Goal: Communication & Community: Answer question/provide support

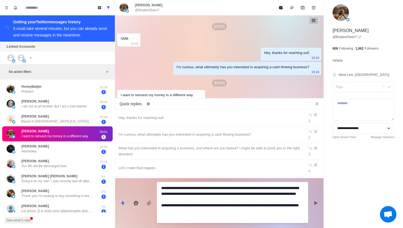
scroll to position [205, 0]
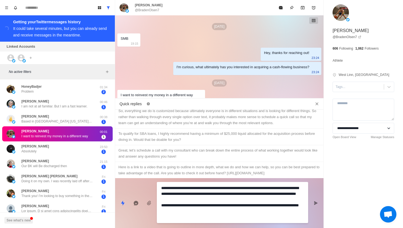
type textarea "*"
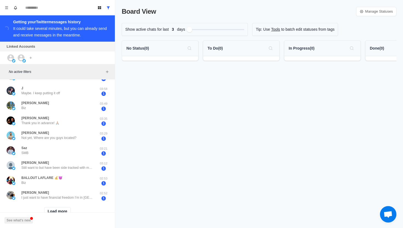
scroll to position [192, 0]
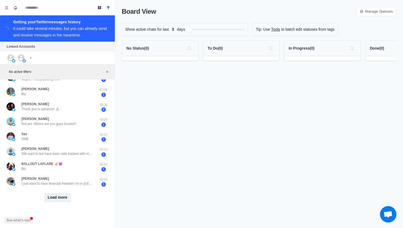
click at [55, 196] on button "Load more" at bounding box center [57, 197] width 27 height 9
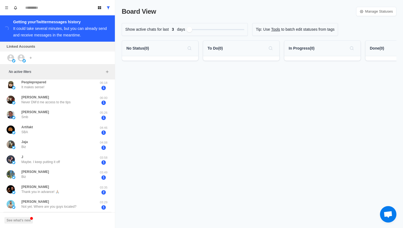
scroll to position [0, 0]
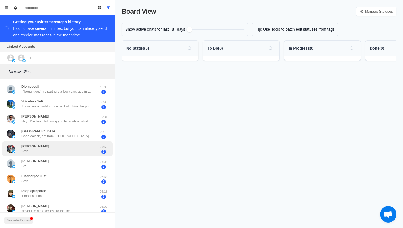
click at [66, 150] on div "[PERSON_NAME] Smb" at bounding box center [52, 149] width 90 height 11
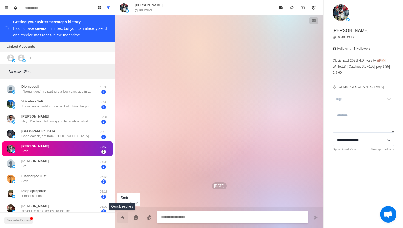
click at [123, 219] on icon "Quick replies" at bounding box center [123, 217] width 4 height 5
type textarea "*"
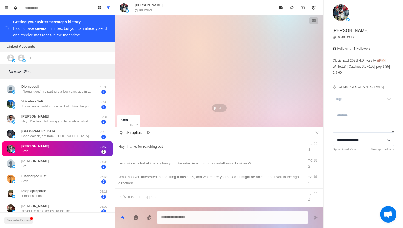
click at [171, 146] on div "Hey, thanks for reaching out!" at bounding box center [210, 147] width 183 height 6
type textarea "**********"
click at [314, 216] on icon "Send message" at bounding box center [316, 218] width 4 height 4
type textarea "*"
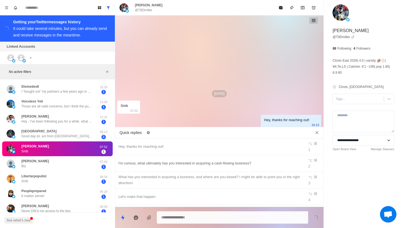
click at [255, 161] on div "I'm curious, what ultimately has you interested in acquiring a cash-flowing bus…" at bounding box center [210, 164] width 183 height 6
type textarea "**********"
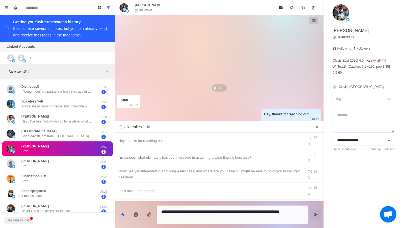
click at [316, 215] on icon "Send message" at bounding box center [316, 215] width 4 height 4
type textarea "*"
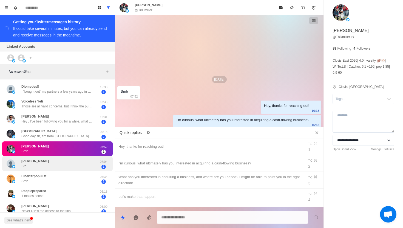
click at [57, 161] on div "[PERSON_NAME] Biz" at bounding box center [52, 164] width 90 height 11
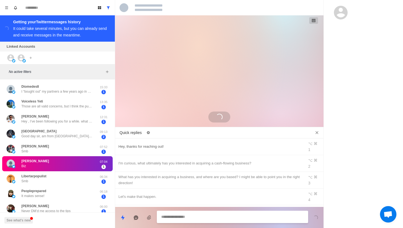
type textarea "*"
click at [166, 145] on div "Hey, thanks for reaching out!" at bounding box center [210, 147] width 183 height 6
type textarea "**********"
click at [164, 144] on div "Hey, thanks for reaching out!" at bounding box center [210, 147] width 183 height 6
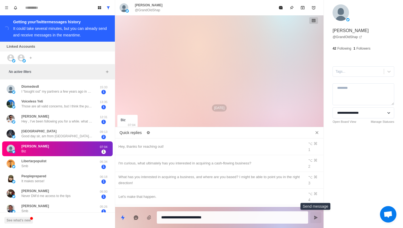
click at [314, 218] on icon "Send message" at bounding box center [316, 218] width 4 height 4
type textarea "*"
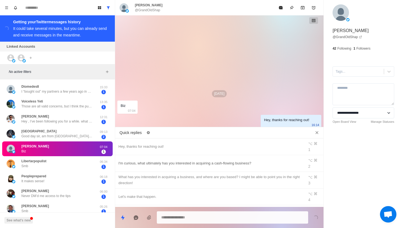
click at [257, 161] on div "I'm curious, what ultimately has you interested in acquiring a cash-flowing bus…" at bounding box center [210, 164] width 183 height 6
type textarea "**********"
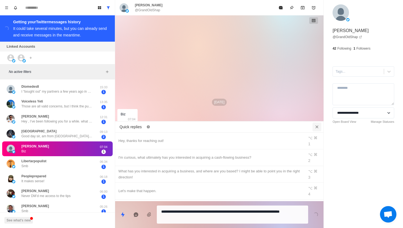
click at [319, 127] on icon "Close quick replies" at bounding box center [316, 126] width 5 height 5
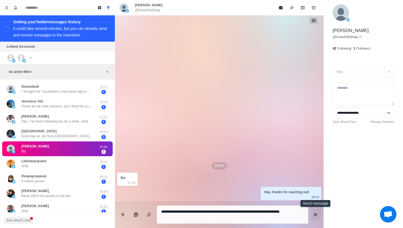
click at [319, 218] on button "Send message" at bounding box center [316, 214] width 11 height 11
type textarea "*"
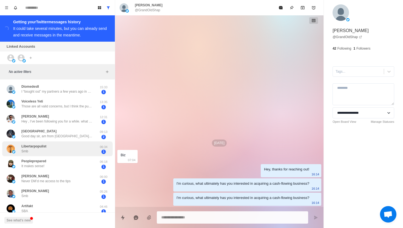
click at [66, 147] on div "Libertarpopulist Smb" at bounding box center [52, 149] width 90 height 11
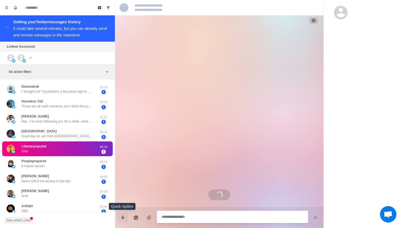
click at [122, 218] on icon "Quick replies" at bounding box center [123, 217] width 4 height 5
type textarea "*"
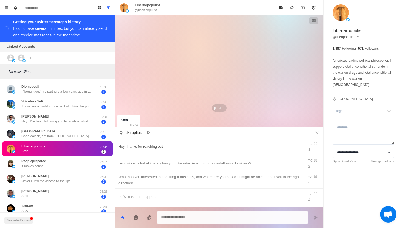
click at [190, 144] on div "Hey, thanks for reaching out!" at bounding box center [210, 147] width 183 height 6
type textarea "**********"
click at [319, 221] on button "Send message" at bounding box center [316, 217] width 11 height 11
type textarea "*"
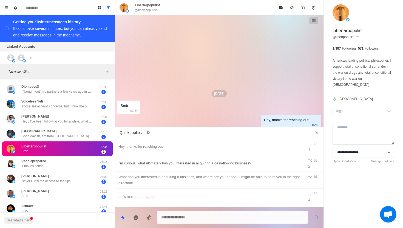
click at [258, 161] on div "I'm curious, what ultimately has you interested in acquiring a cash-flowing bus…" at bounding box center [210, 164] width 183 height 6
type textarea "**********"
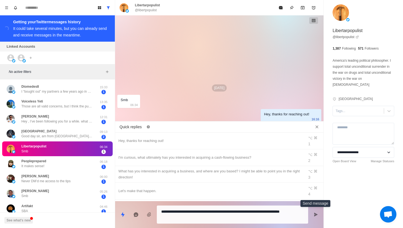
click at [316, 217] on icon "Send message" at bounding box center [316, 215] width 4 height 4
type textarea "*"
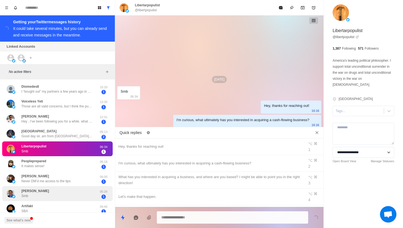
click at [40, 195] on div "[PERSON_NAME] Smb" at bounding box center [52, 194] width 90 height 11
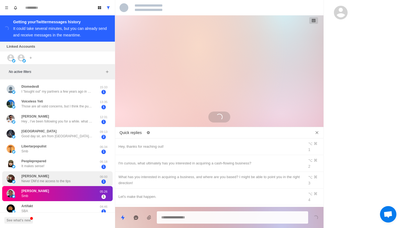
click at [76, 179] on div "[PERSON_NAME] Never DM’d me access to the tips" at bounding box center [52, 179] width 90 height 11
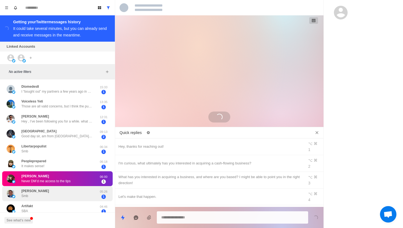
click at [77, 195] on div "[PERSON_NAME] Smb" at bounding box center [52, 194] width 90 height 11
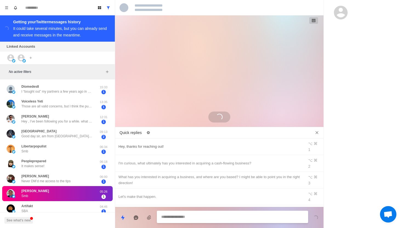
type textarea "*"
click at [180, 144] on div "Hey, thanks for reaching out!" at bounding box center [210, 147] width 183 height 6
type textarea "**********"
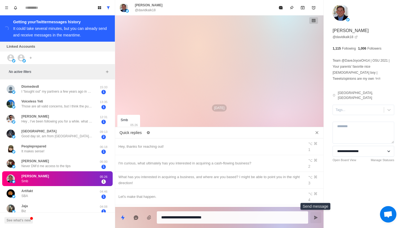
click at [320, 220] on button "Send message" at bounding box center [316, 217] width 11 height 11
type textarea "*"
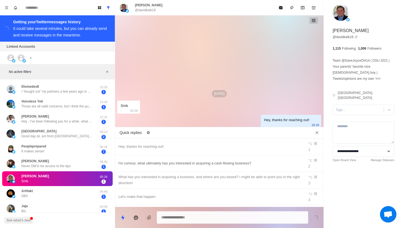
click at [266, 161] on div "I'm curious, what ultimately has you interested in acquiring a cash-flowing bus…" at bounding box center [210, 164] width 183 height 6
type textarea "**********"
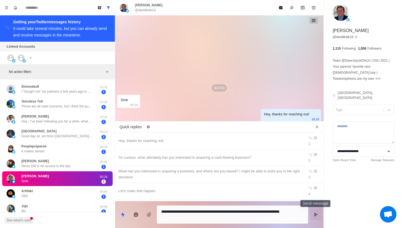
click at [313, 213] on button "Send message" at bounding box center [316, 214] width 11 height 11
type textarea "*"
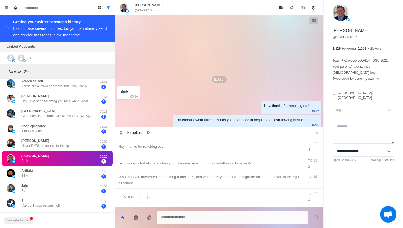
scroll to position [21, 0]
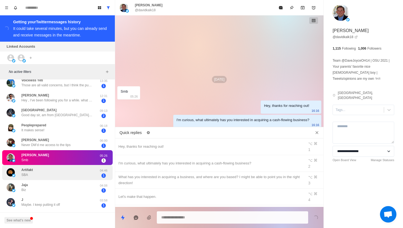
click at [86, 173] on div "Artifakt SBA" at bounding box center [52, 172] width 90 height 11
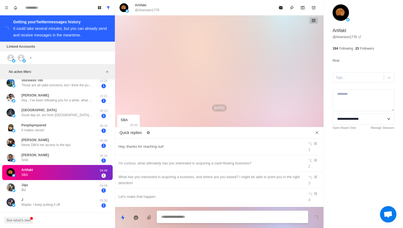
type textarea "*"
click at [136, 144] on div "Hey, thanks for reaching out!" at bounding box center [210, 147] width 183 height 6
type textarea "**********"
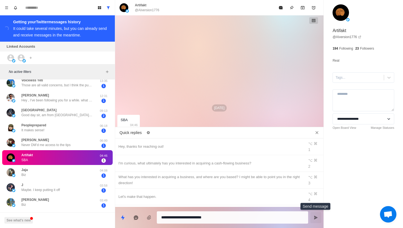
click at [316, 219] on icon "Send message" at bounding box center [316, 218] width 4 height 4
type textarea "*"
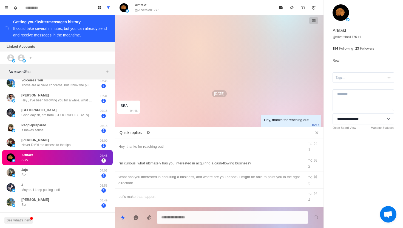
click at [215, 161] on div "I'm curious, what ultimately has you interested in acquiring a cash-flowing bus…" at bounding box center [210, 164] width 183 height 6
type textarea "**********"
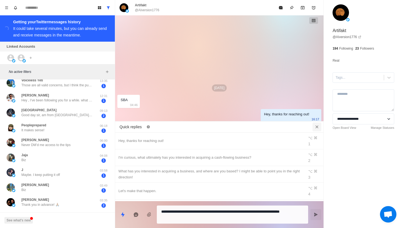
click at [316, 125] on icon "Close quick replies" at bounding box center [316, 126] width 5 height 5
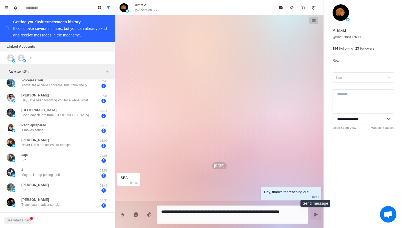
click at [316, 213] on icon "Send message" at bounding box center [316, 215] width 4 height 4
type textarea "*"
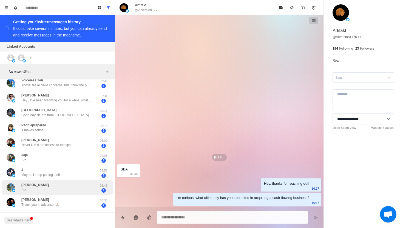
click at [58, 189] on div "[PERSON_NAME] Biz" at bounding box center [52, 187] width 90 height 11
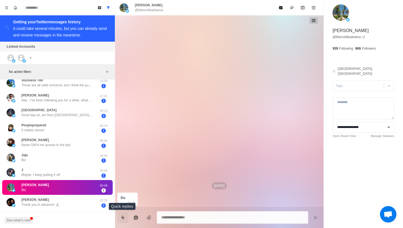
click at [125, 218] on icon "Quick replies" at bounding box center [122, 217] width 5 height 5
type textarea "*"
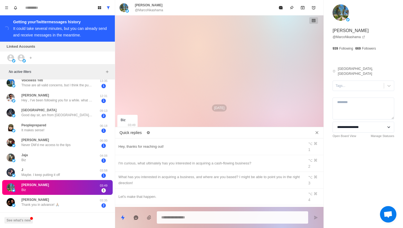
click at [176, 144] on div "Hey, thanks for reaching out!" at bounding box center [210, 147] width 183 height 6
type textarea "**********"
click at [320, 222] on button "Send message" at bounding box center [316, 217] width 11 height 11
type textarea "*"
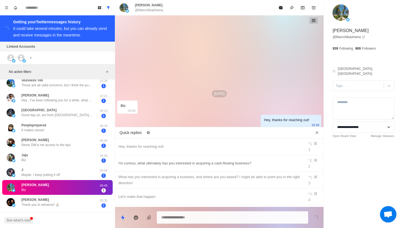
type textarea "*"
click at [262, 161] on div "I'm curious, what ultimately has you interested in acquiring a cash-flowing bus…" at bounding box center [210, 164] width 183 height 6
type textarea "**********"
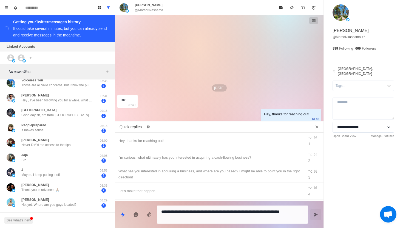
click at [316, 215] on icon "Send message" at bounding box center [316, 215] width 4 height 4
type textarea "*"
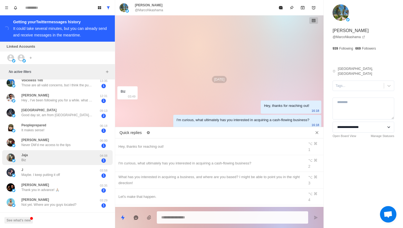
click at [69, 157] on div "[PERSON_NAME]" at bounding box center [52, 158] width 90 height 11
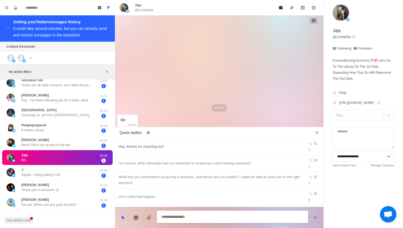
type textarea "*"
click at [155, 144] on div "Hey, thanks for reaching out!" at bounding box center [210, 147] width 183 height 6
type textarea "**********"
click at [316, 221] on button "Send message" at bounding box center [316, 217] width 11 height 11
type textarea "*"
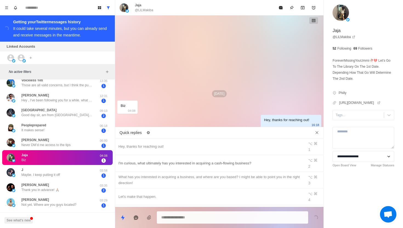
click at [259, 161] on div "I'm curious, what ultimately has you interested in acquiring a cash-flowing bus…" at bounding box center [210, 164] width 183 height 6
type textarea "**********"
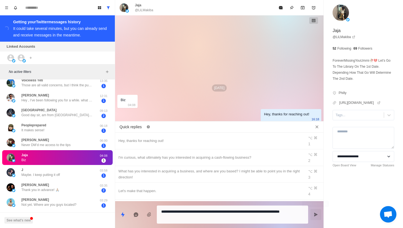
click at [318, 215] on button "Send message" at bounding box center [316, 214] width 11 height 11
type textarea "*"
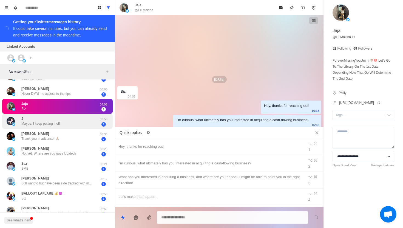
scroll to position [71, 0]
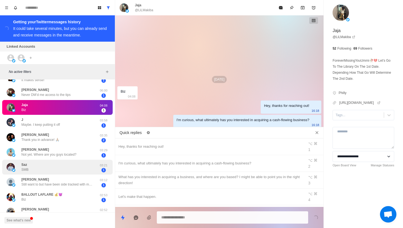
click at [75, 171] on div "Saz SMB" at bounding box center [52, 167] width 90 height 11
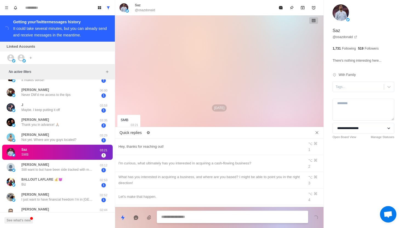
type textarea "*"
click at [168, 146] on div "Hey, thanks for reaching out!" at bounding box center [210, 147] width 183 height 6
type textarea "**********"
click at [314, 220] on button "Send message" at bounding box center [316, 217] width 11 height 11
type textarea "*"
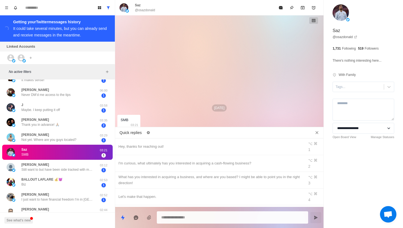
type textarea "*"
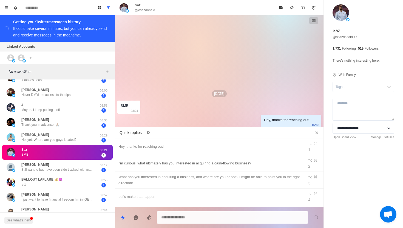
click at [301, 161] on div "I'm curious, what ultimately has you interested in acquiring a cash-flowing bus…" at bounding box center [210, 164] width 183 height 6
type textarea "**********"
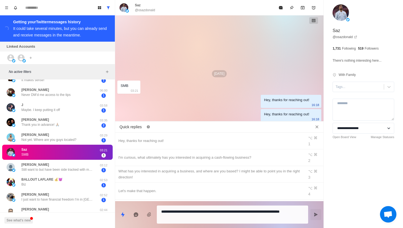
click at [318, 217] on button "Send message" at bounding box center [316, 214] width 11 height 11
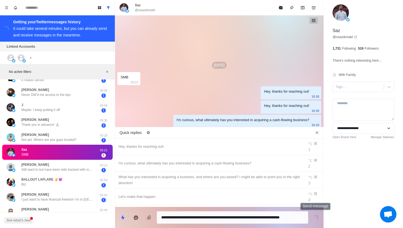
type textarea "*"
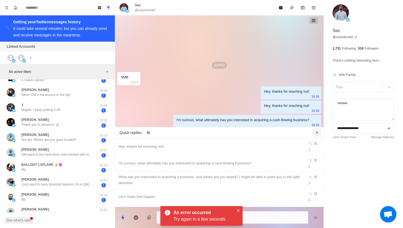
click at [316, 133] on icon "Close quick replies" at bounding box center [316, 132] width 5 height 5
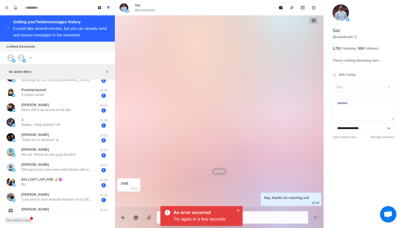
type textarea "*"
